Goal: Contribute content

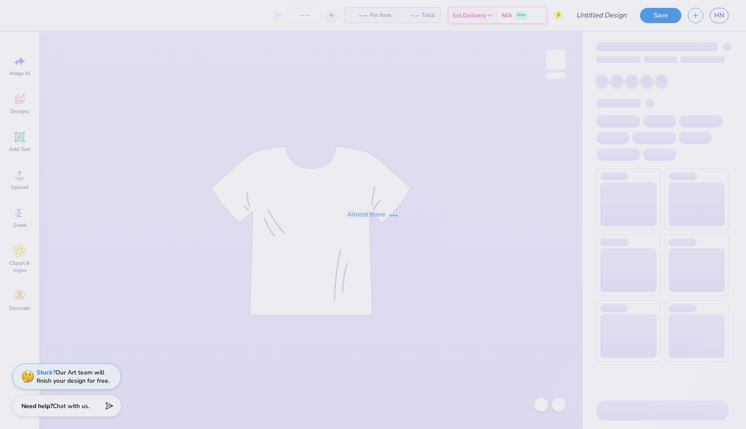
type input "Sets"
type input "24"
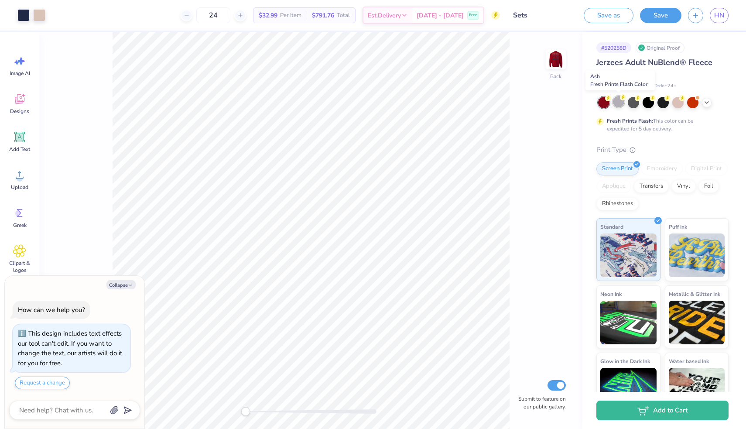
click at [617, 103] on div at bounding box center [618, 101] width 11 height 11
click at [704, 104] on icon at bounding box center [706, 101] width 7 height 7
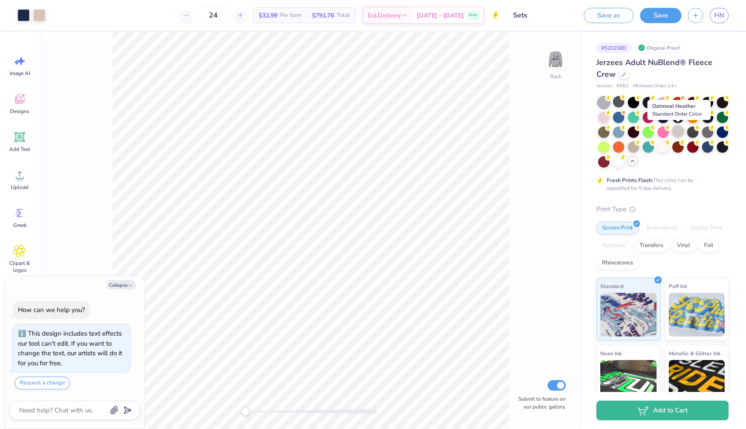
click at [677, 132] on div at bounding box center [677, 131] width 11 height 11
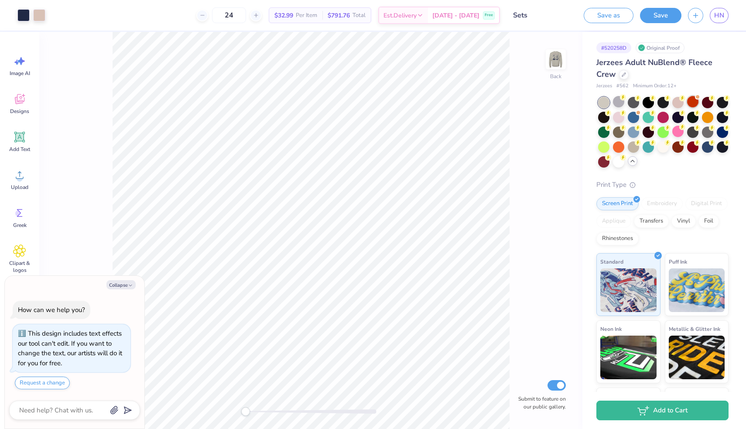
click at [695, 97] on span at bounding box center [697, 97] width 5 height 5
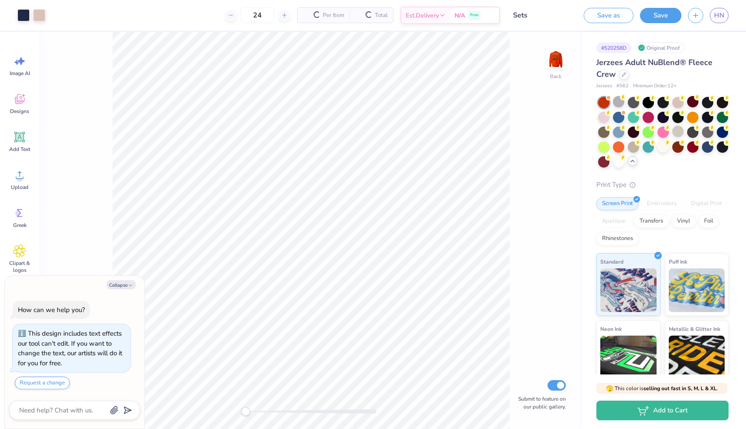
scroll to position [143, 0]
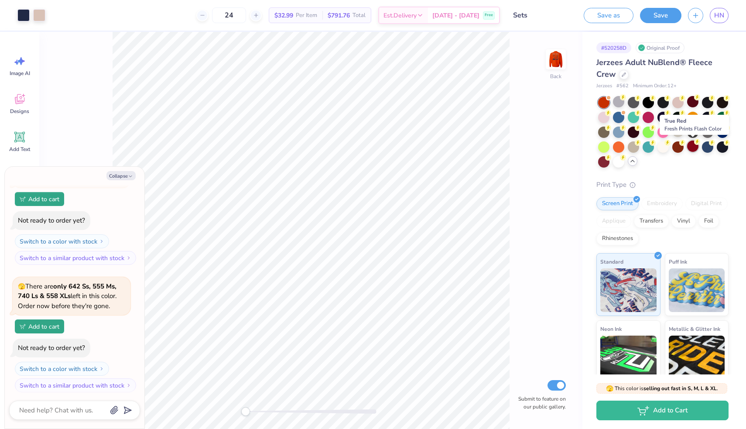
click at [696, 149] on div at bounding box center [692, 145] width 11 height 11
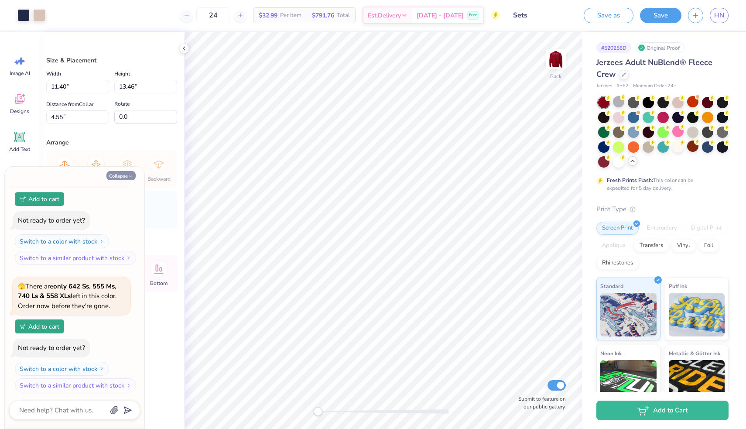
click at [124, 178] on button "Collapse" at bounding box center [120, 175] width 29 height 9
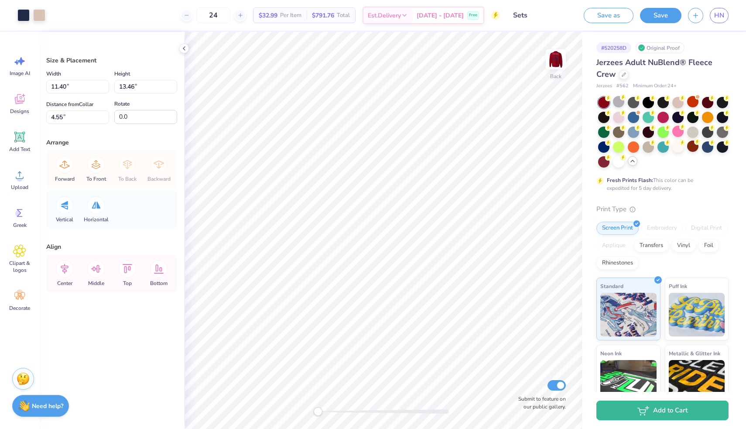
scroll to position [0, 0]
click at [11, 104] on div "Designs" at bounding box center [19, 103] width 31 height 33
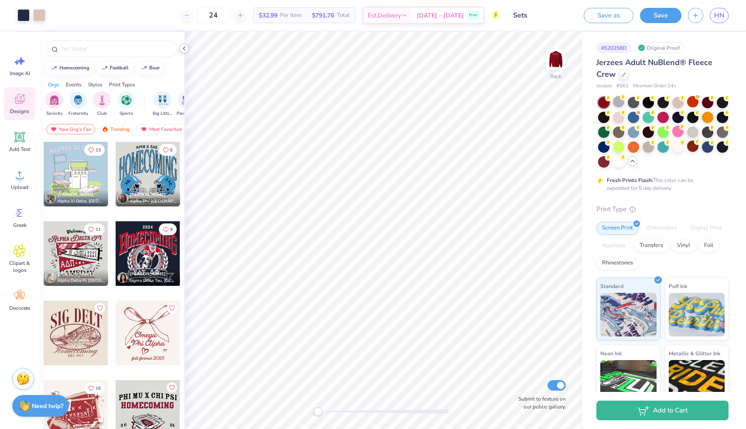
click at [183, 49] on icon at bounding box center [184, 48] width 7 height 7
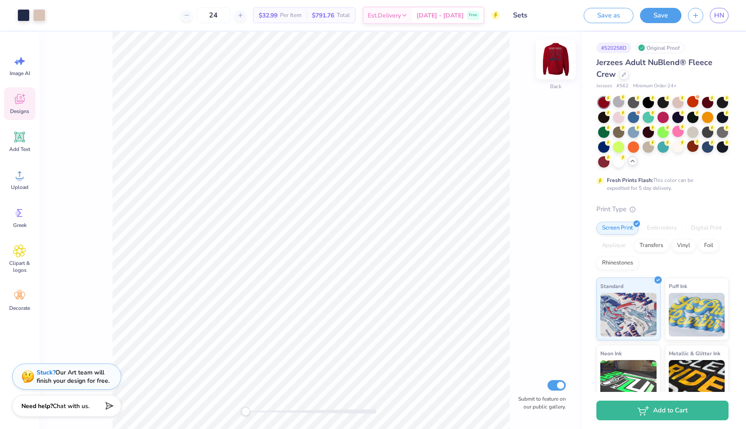
click at [557, 68] on img at bounding box center [555, 59] width 35 height 35
click at [555, 82] on div "Front" at bounding box center [556, 86] width 13 height 8
click at [556, 71] on img at bounding box center [555, 59] width 35 height 35
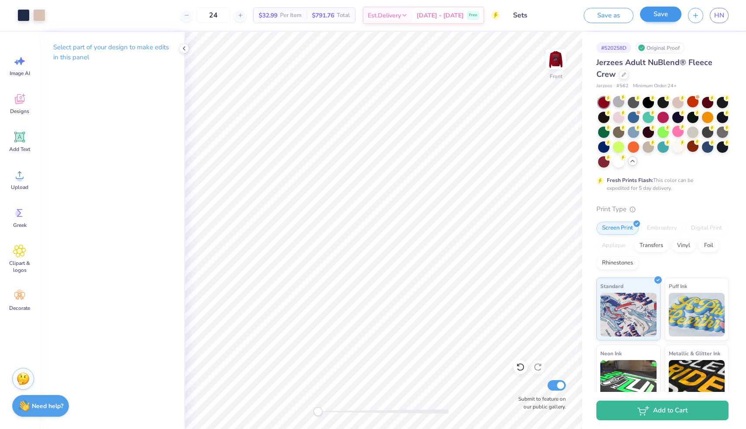
click at [669, 16] on button "Save" at bounding box center [660, 14] width 41 height 15
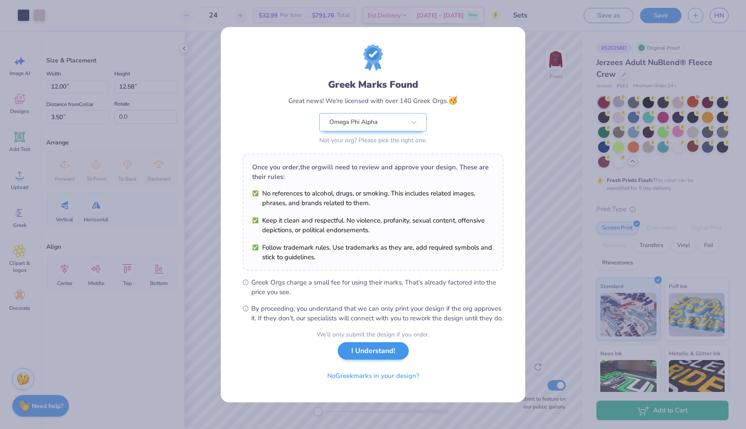
click at [380, 352] on button "I Understand!" at bounding box center [373, 351] width 71 height 18
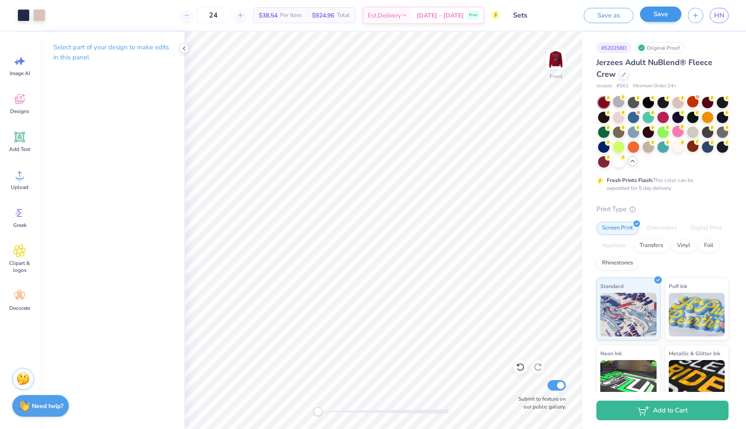
click at [659, 15] on button "Save" at bounding box center [660, 14] width 41 height 15
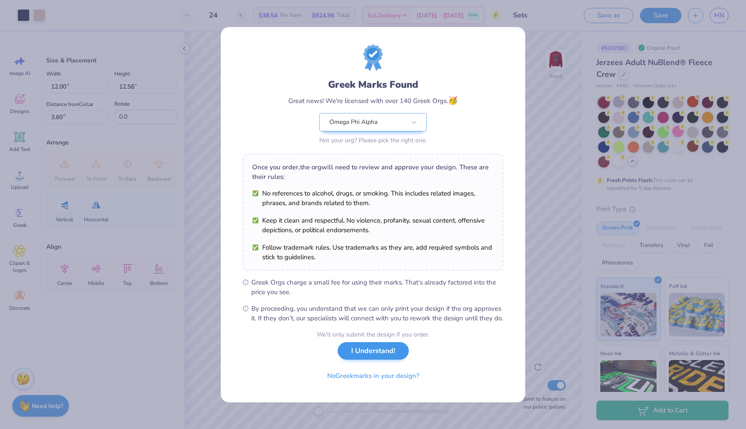
click at [379, 355] on button "I Understand!" at bounding box center [373, 351] width 71 height 18
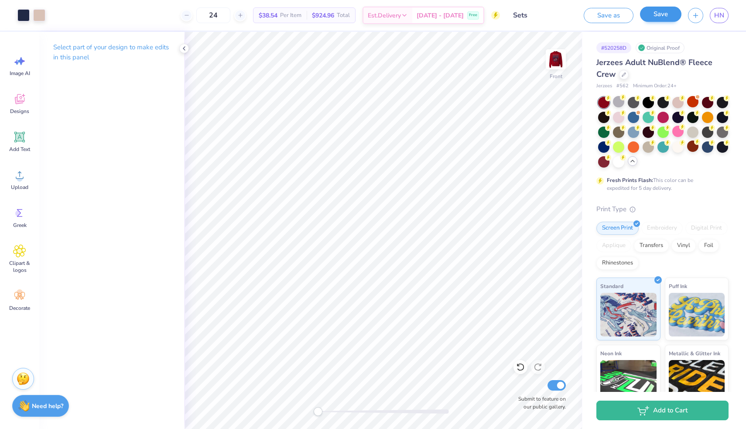
click at [663, 15] on button "Save" at bounding box center [660, 14] width 41 height 15
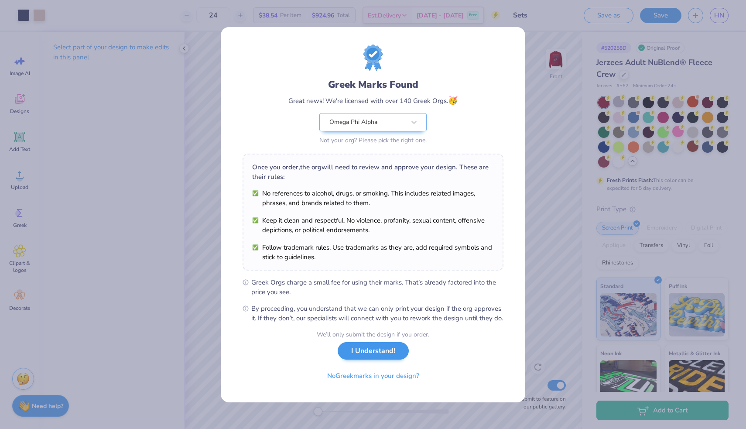
click at [367, 352] on button "I Understand!" at bounding box center [373, 351] width 71 height 18
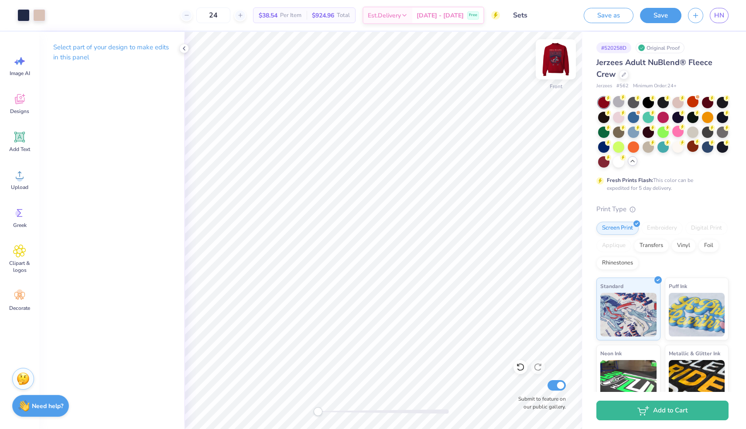
click at [550, 68] on img at bounding box center [555, 59] width 35 height 35
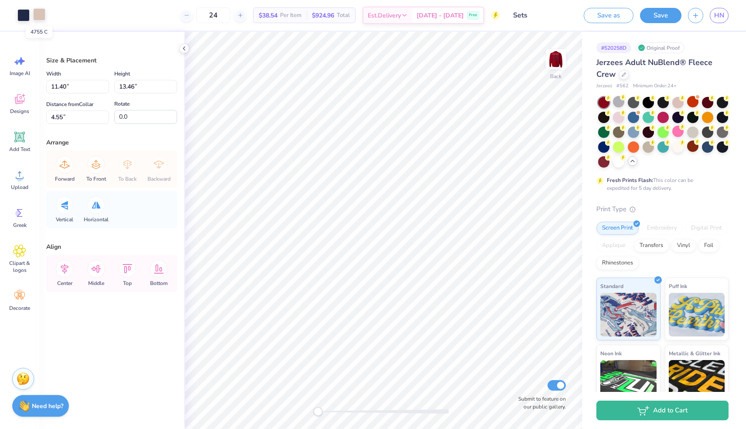
click at [40, 14] on div at bounding box center [39, 14] width 12 height 12
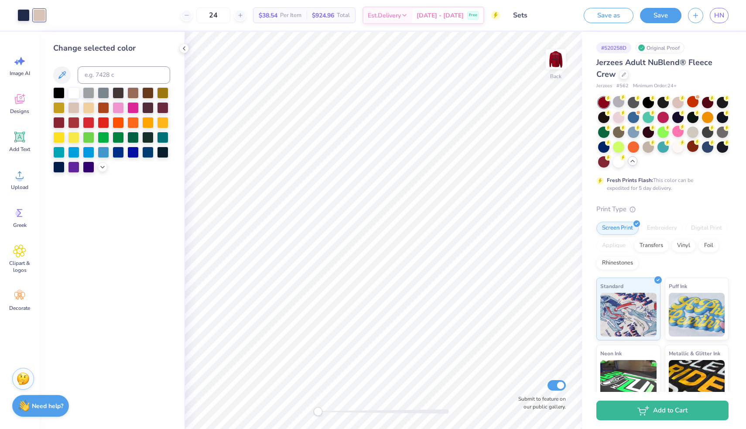
click at [16, 14] on div "Art colors" at bounding box center [22, 15] width 45 height 31
click at [20, 15] on div at bounding box center [23, 14] width 12 height 12
click at [60, 95] on div at bounding box center [58, 91] width 11 height 11
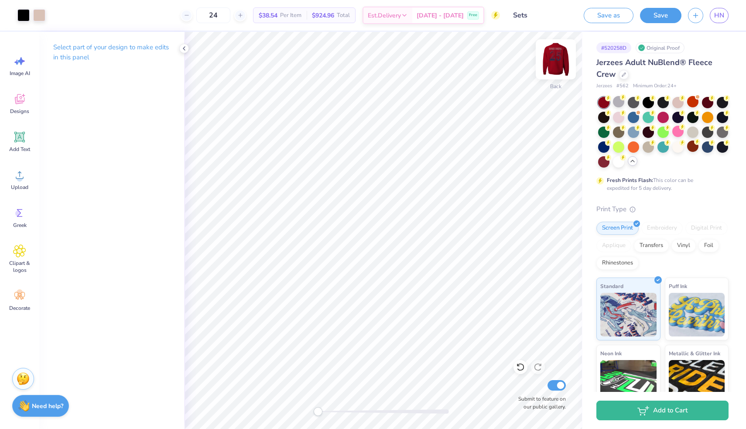
click at [557, 65] on img at bounding box center [555, 59] width 35 height 35
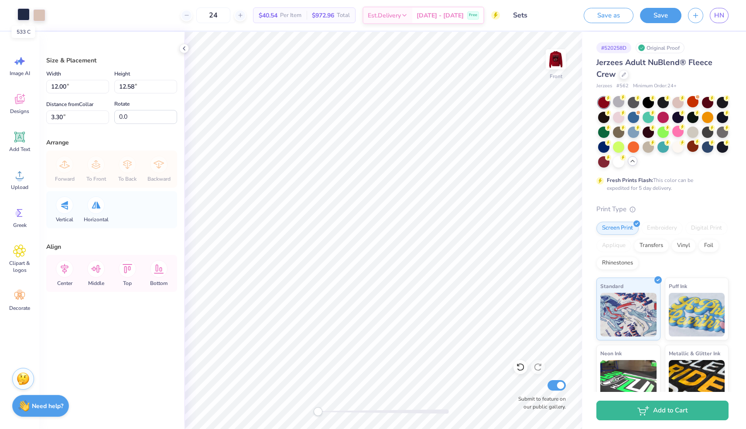
click at [25, 14] on div at bounding box center [23, 14] width 12 height 12
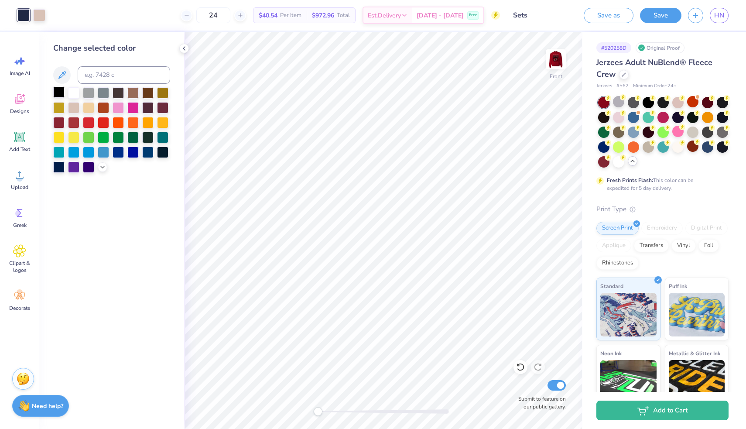
click at [61, 94] on div at bounding box center [58, 91] width 11 height 11
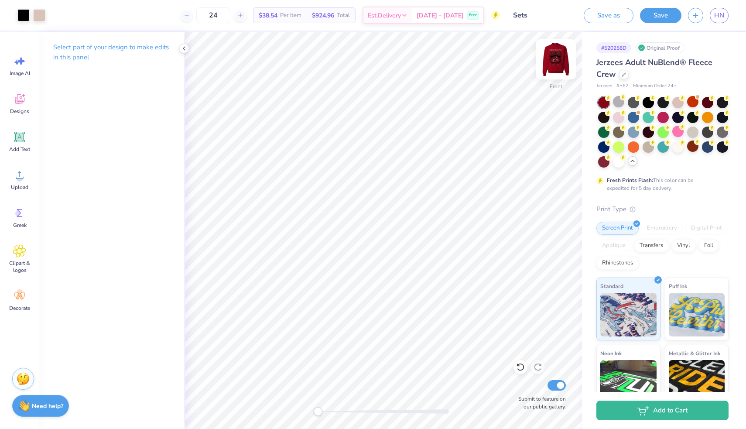
click at [554, 74] on img at bounding box center [555, 59] width 35 height 35
click at [660, 12] on button "Save" at bounding box center [660, 14] width 41 height 15
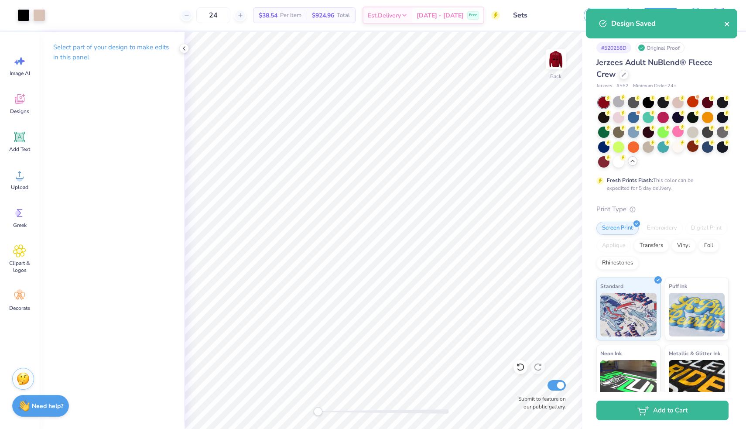
click at [726, 23] on icon "close" at bounding box center [727, 24] width 6 height 7
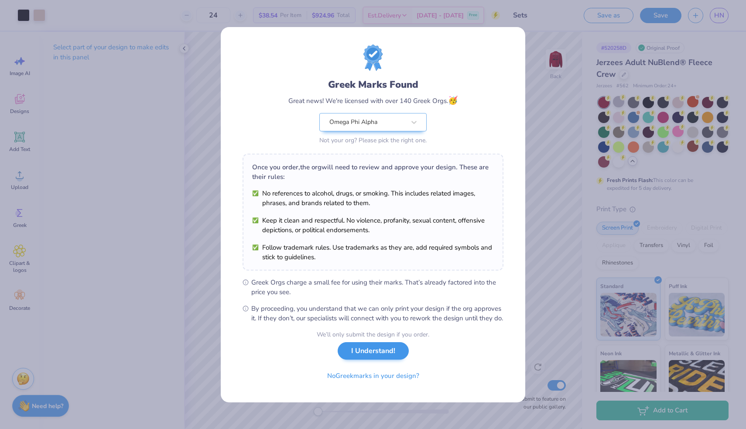
click at [386, 351] on button "I Understand!" at bounding box center [373, 351] width 71 height 18
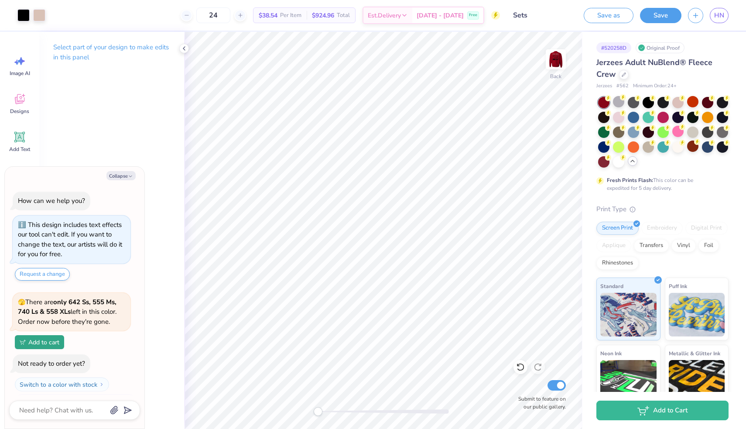
type textarea "x"
